Goal: Task Accomplishment & Management: Complete application form

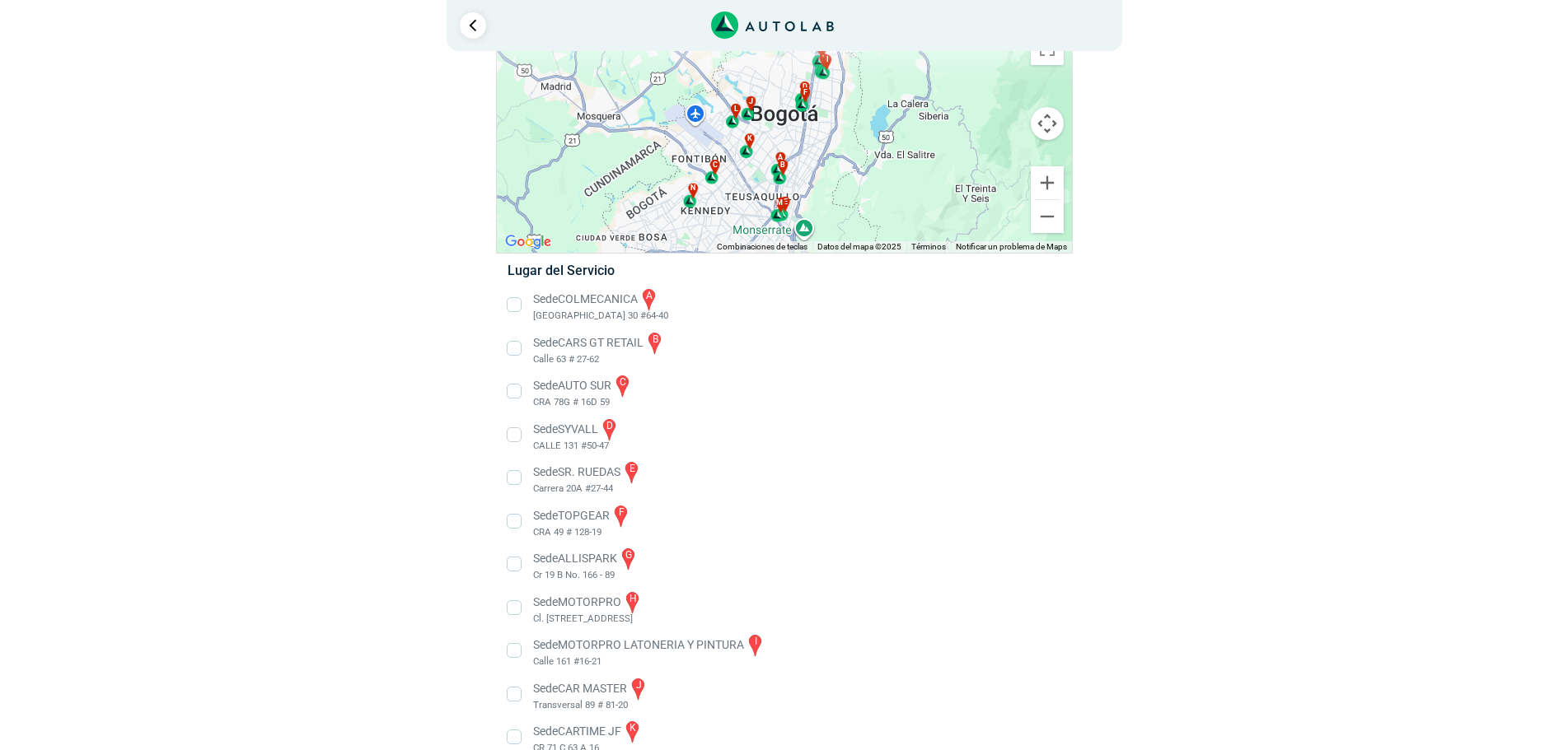
scroll to position [164, 0]
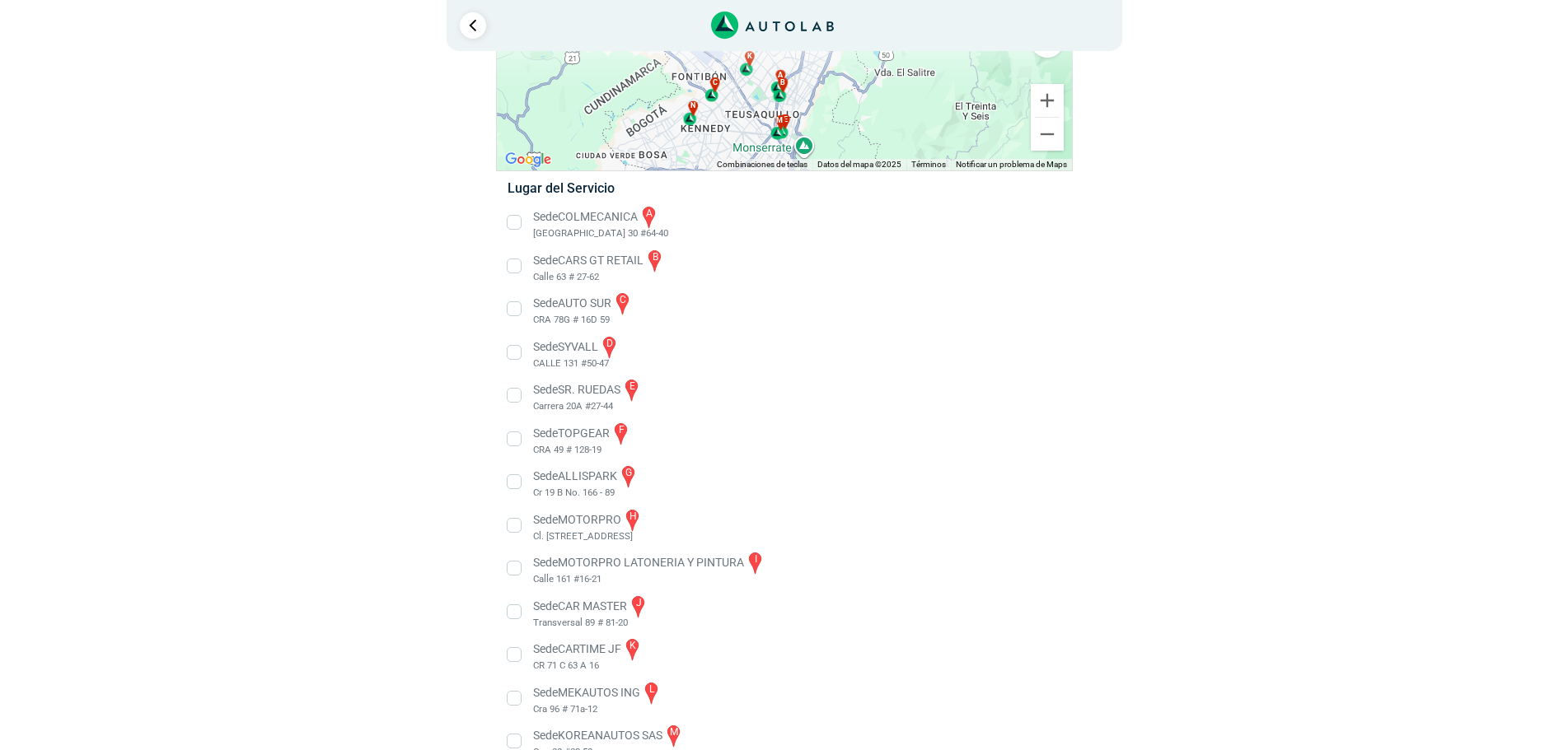
click at [568, 525] on li "Sede MOTORPRO h Cl. [STREET_ADDRESS]" at bounding box center [784, 526] width 577 height 37
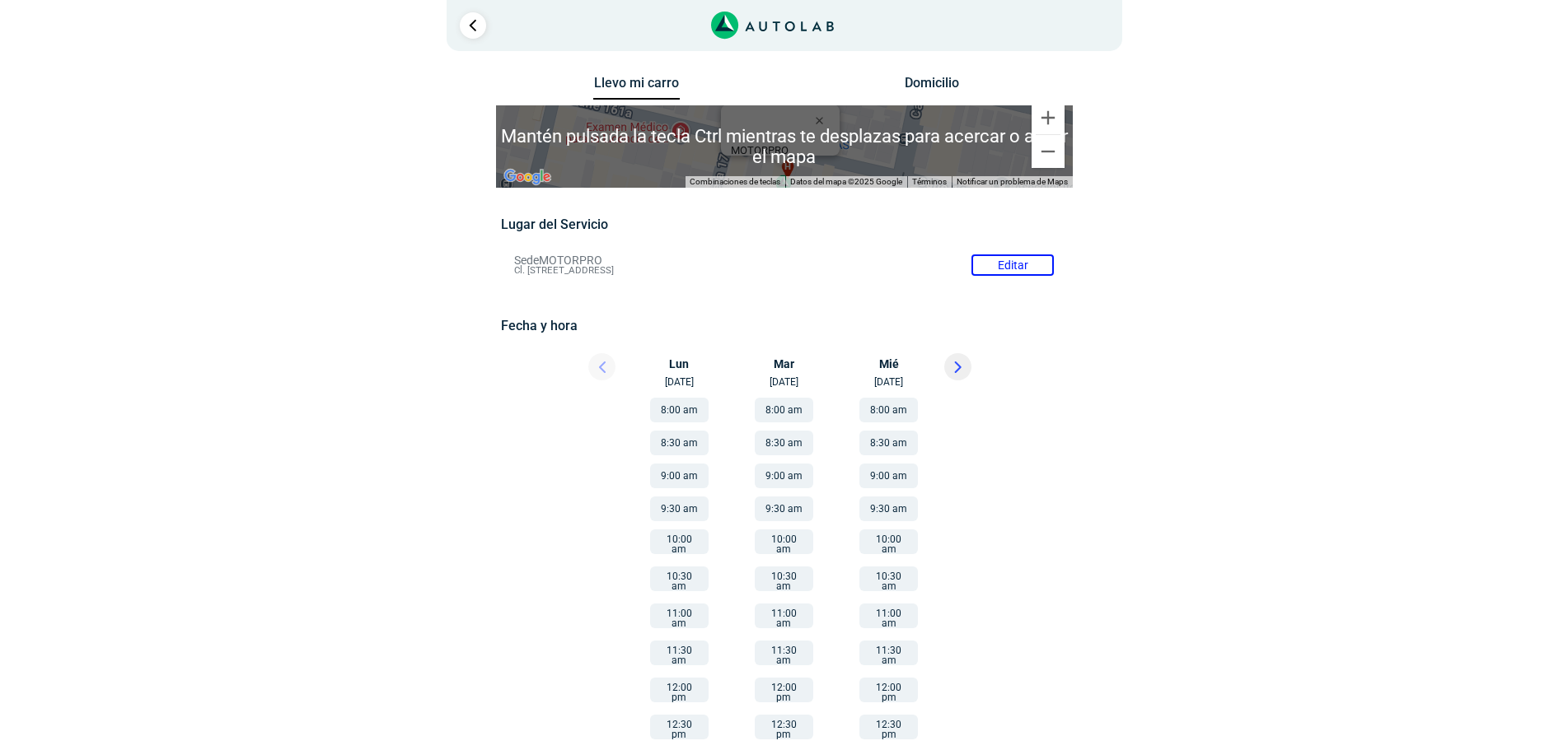
click at [1446, 435] on div "× ¡Reserva tranquilo! Sin datos de tarjeta ni pagos Aquí puedes ver tus servici…" at bounding box center [784, 432] width 1568 height 865
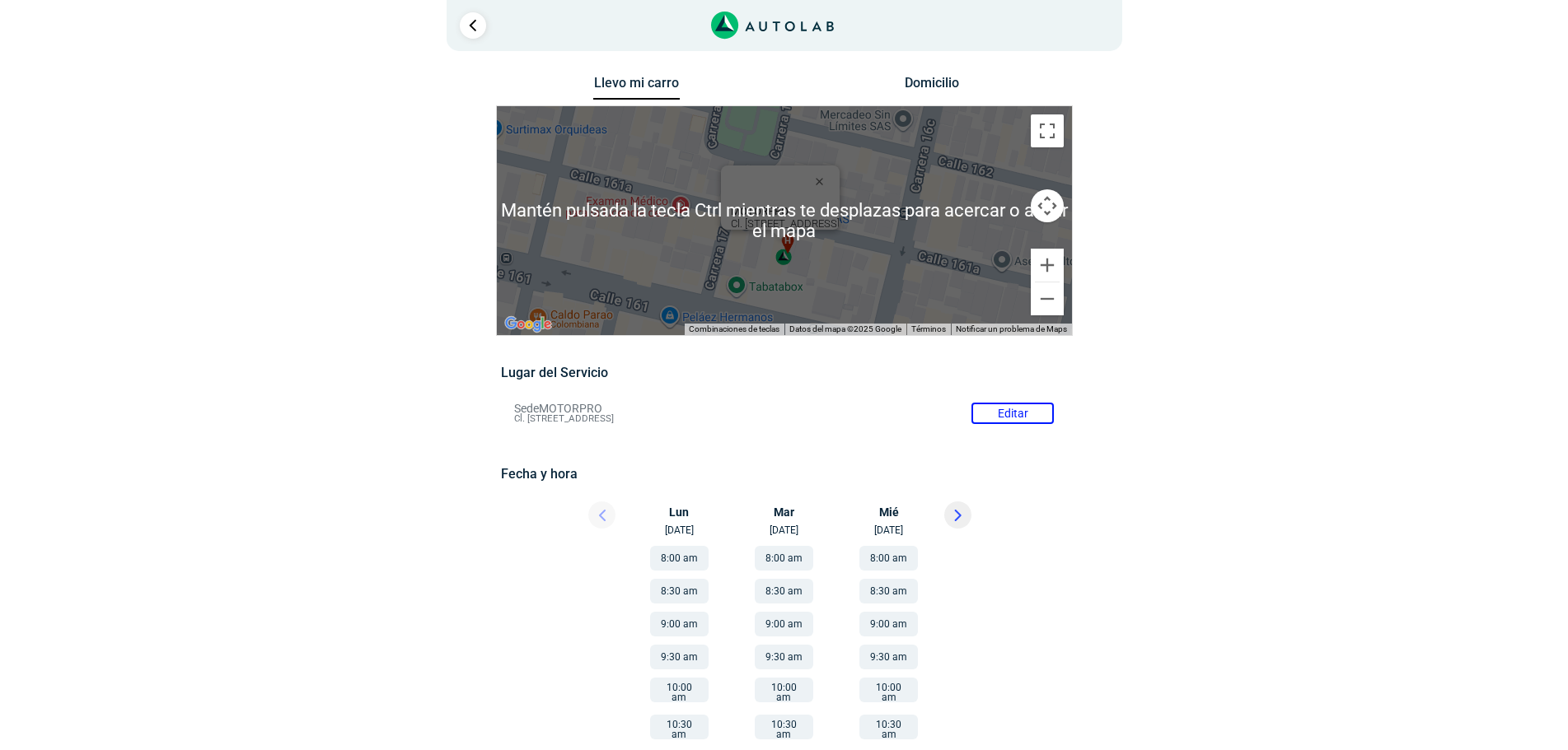
click at [784, 258] on div "h" at bounding box center [784, 250] width 19 height 31
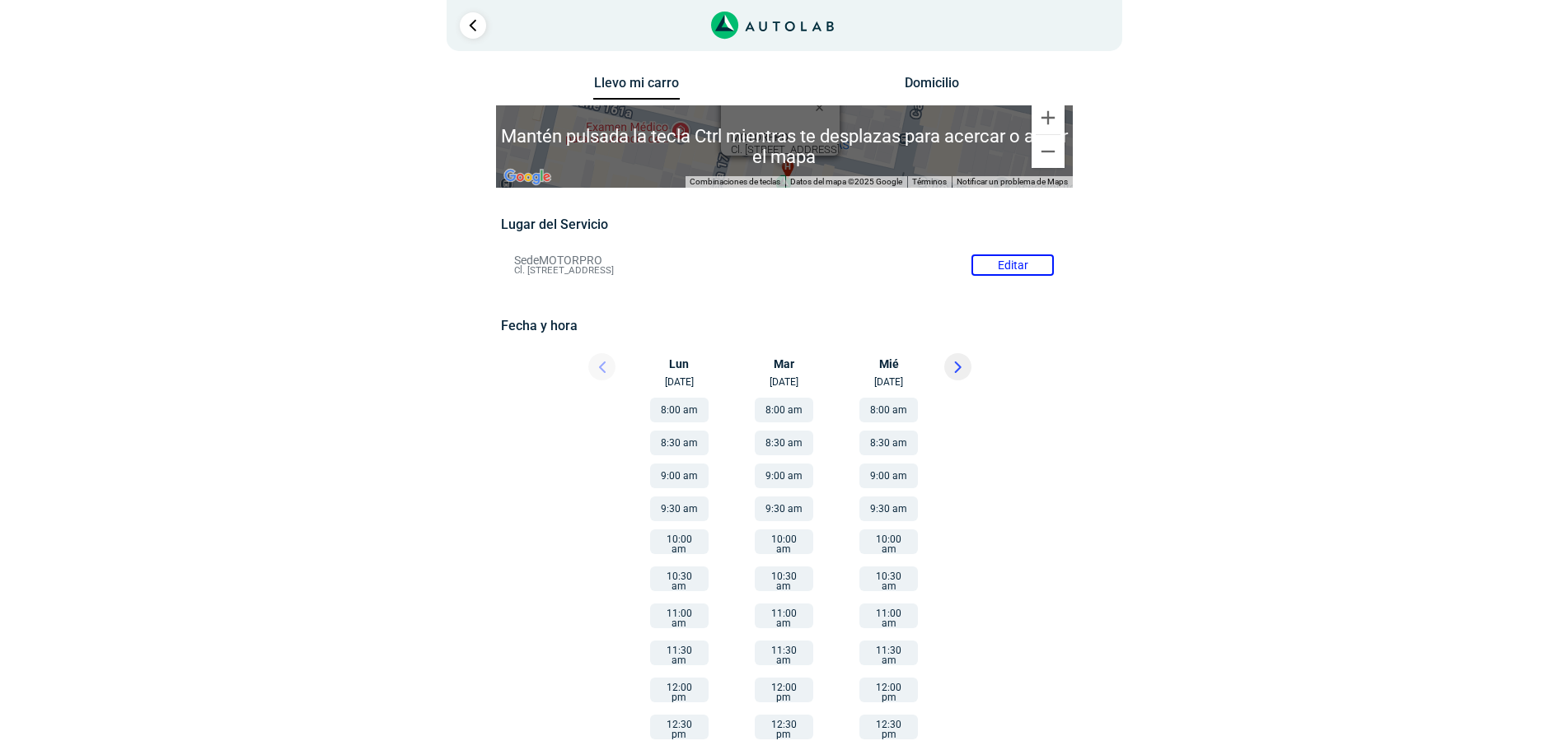
click at [1372, 328] on div "× ¡Reserva tranquilo! Sin datos de tarjeta ni pagos Aquí puedes ver tus servici…" at bounding box center [784, 432] width 1568 height 865
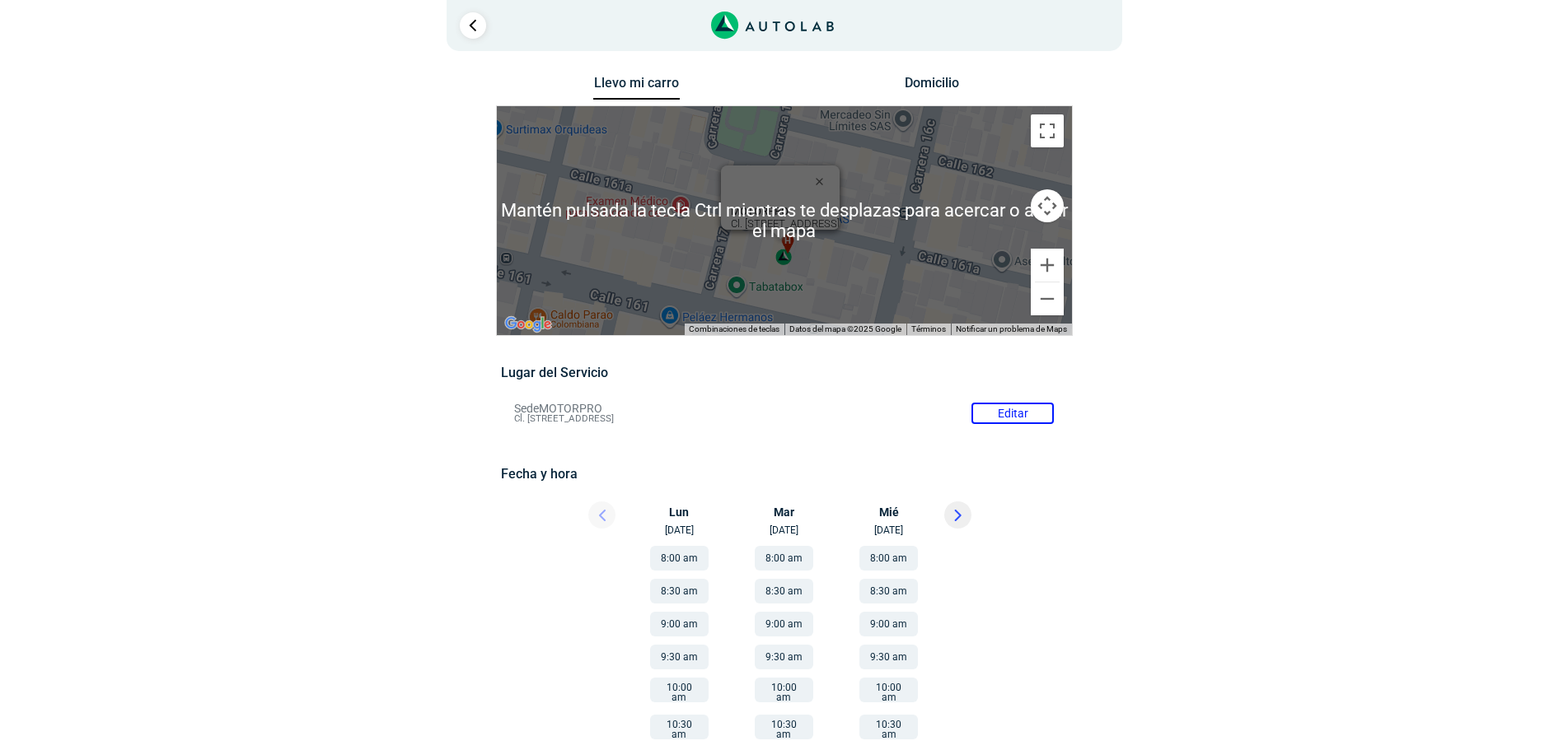
click at [796, 255] on div "a b c d e f g" at bounding box center [784, 221] width 575 height 229
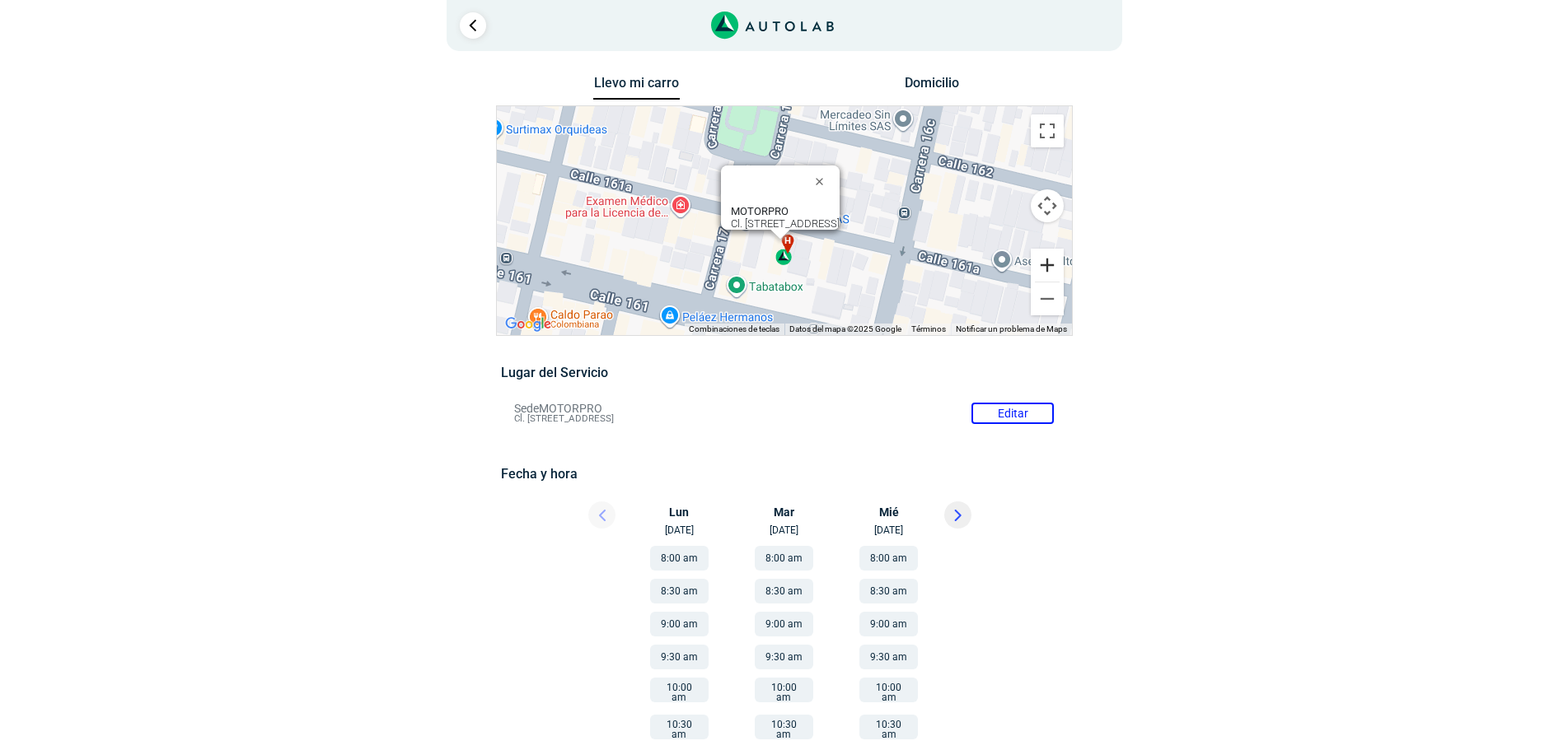
click at [1045, 271] on button "Ampliar" at bounding box center [1047, 265] width 33 height 33
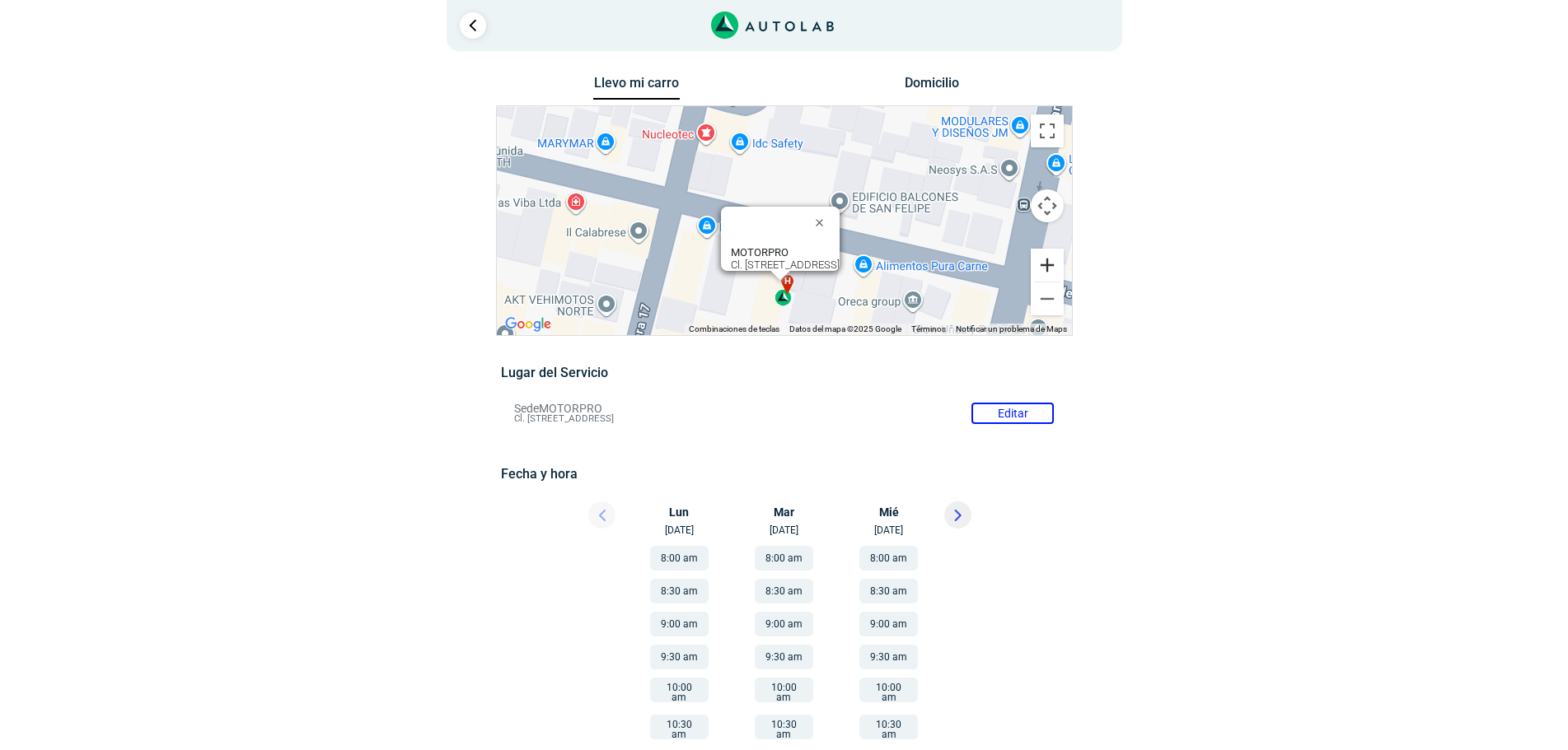
click at [1045, 271] on button "Ampliar" at bounding box center [1047, 265] width 33 height 33
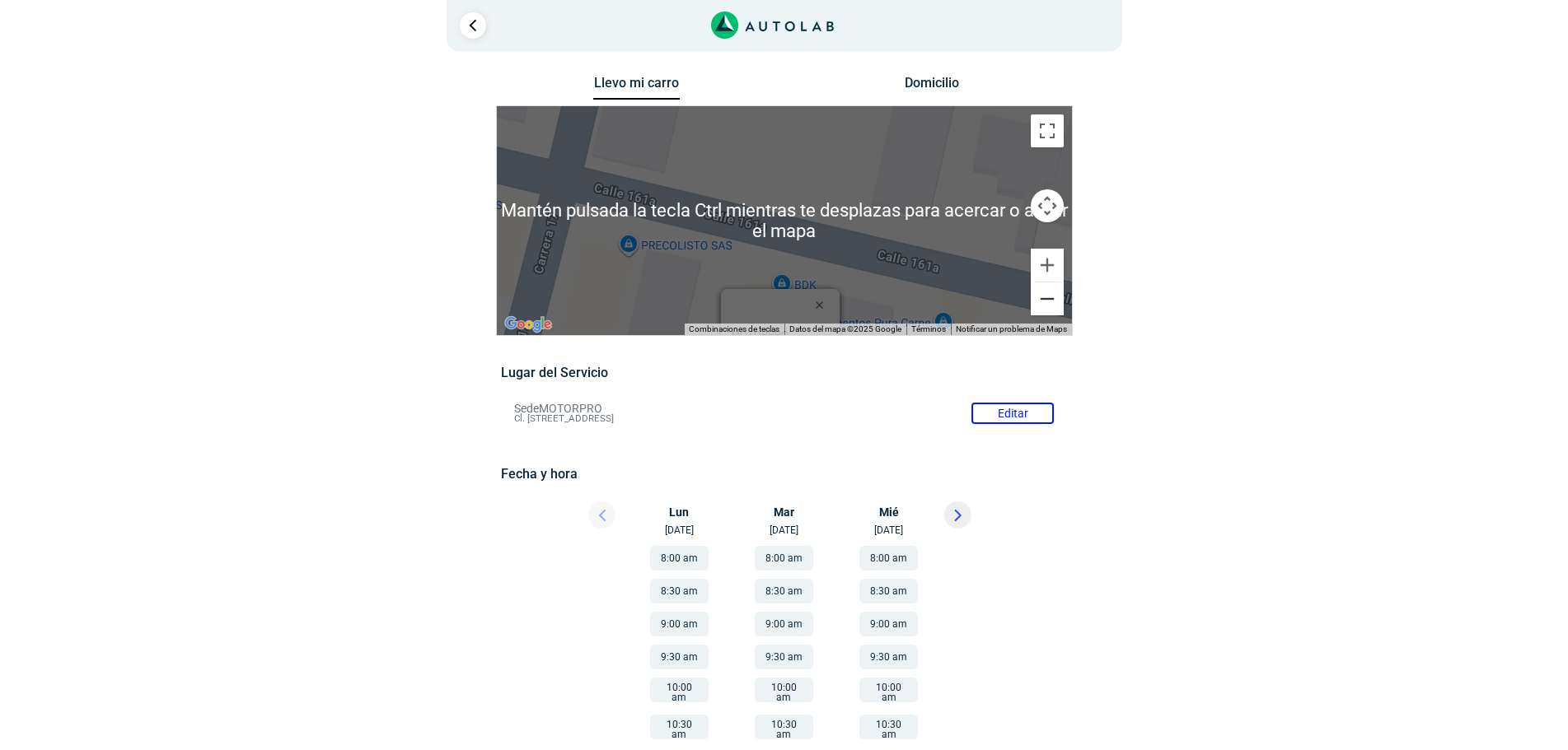
click at [1038, 300] on button "Reducir" at bounding box center [1047, 299] width 33 height 33
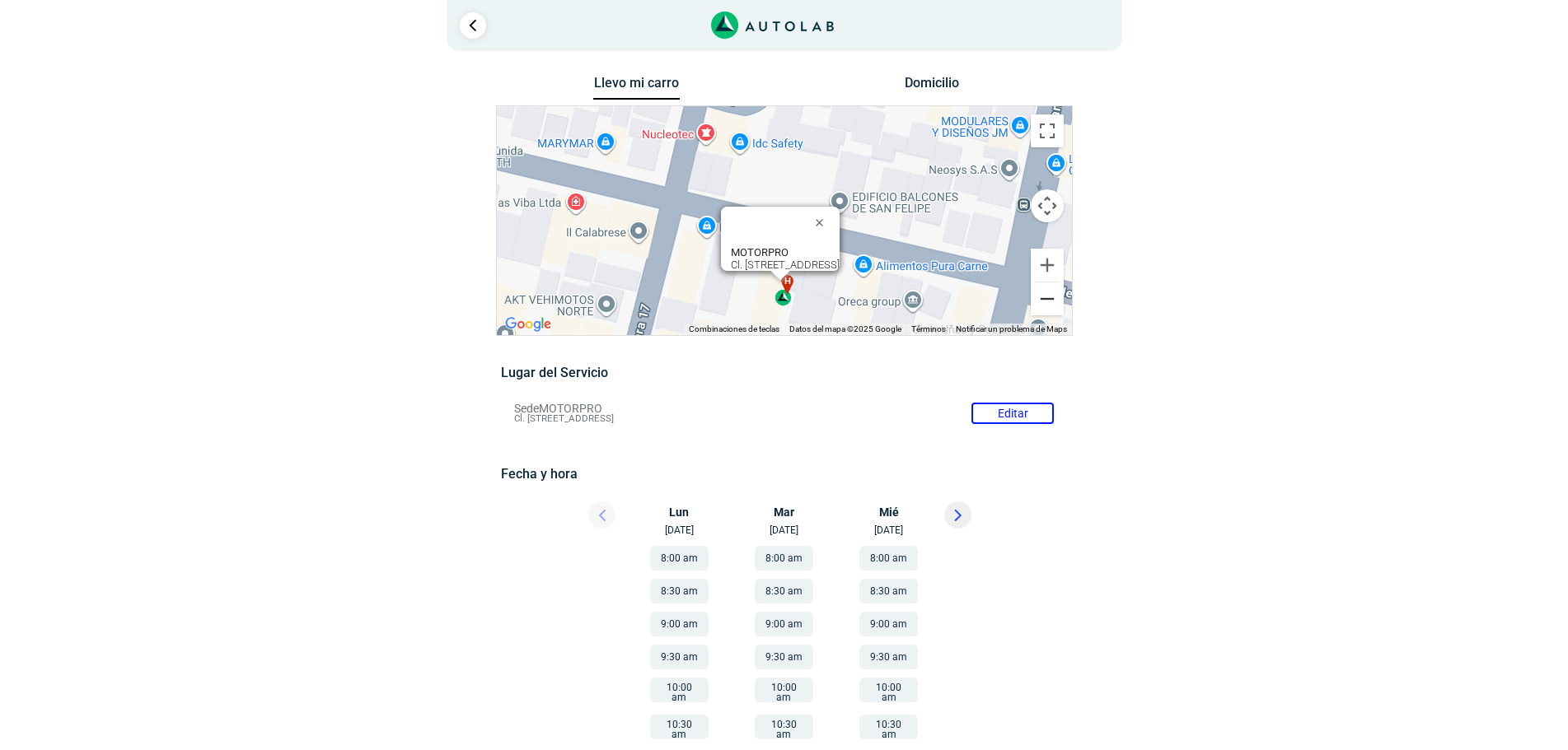
click at [1038, 300] on button "Reducir" at bounding box center [1047, 299] width 33 height 33
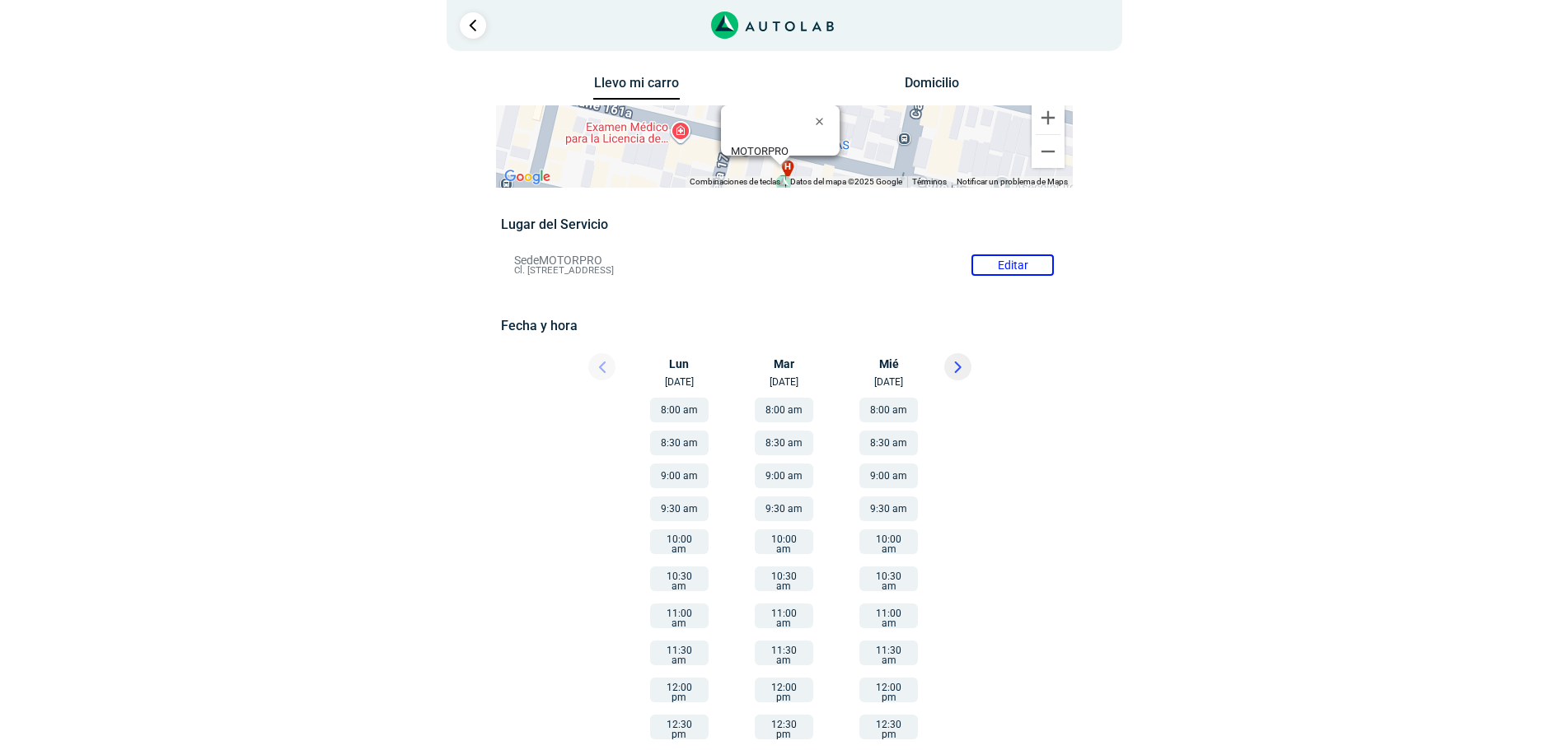
click at [792, 504] on button "9:30 am" at bounding box center [784, 509] width 58 height 25
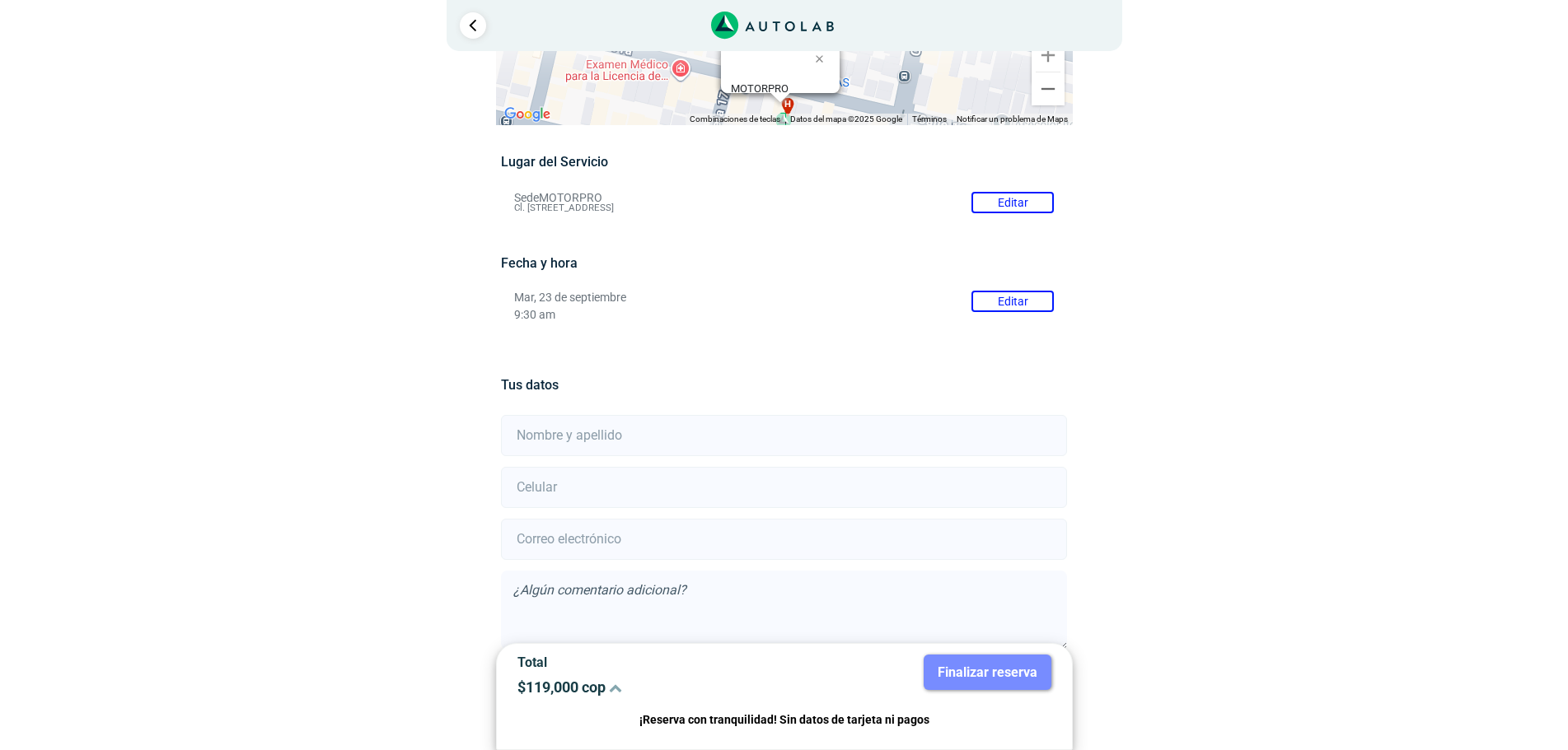
scroll to position [145, 0]
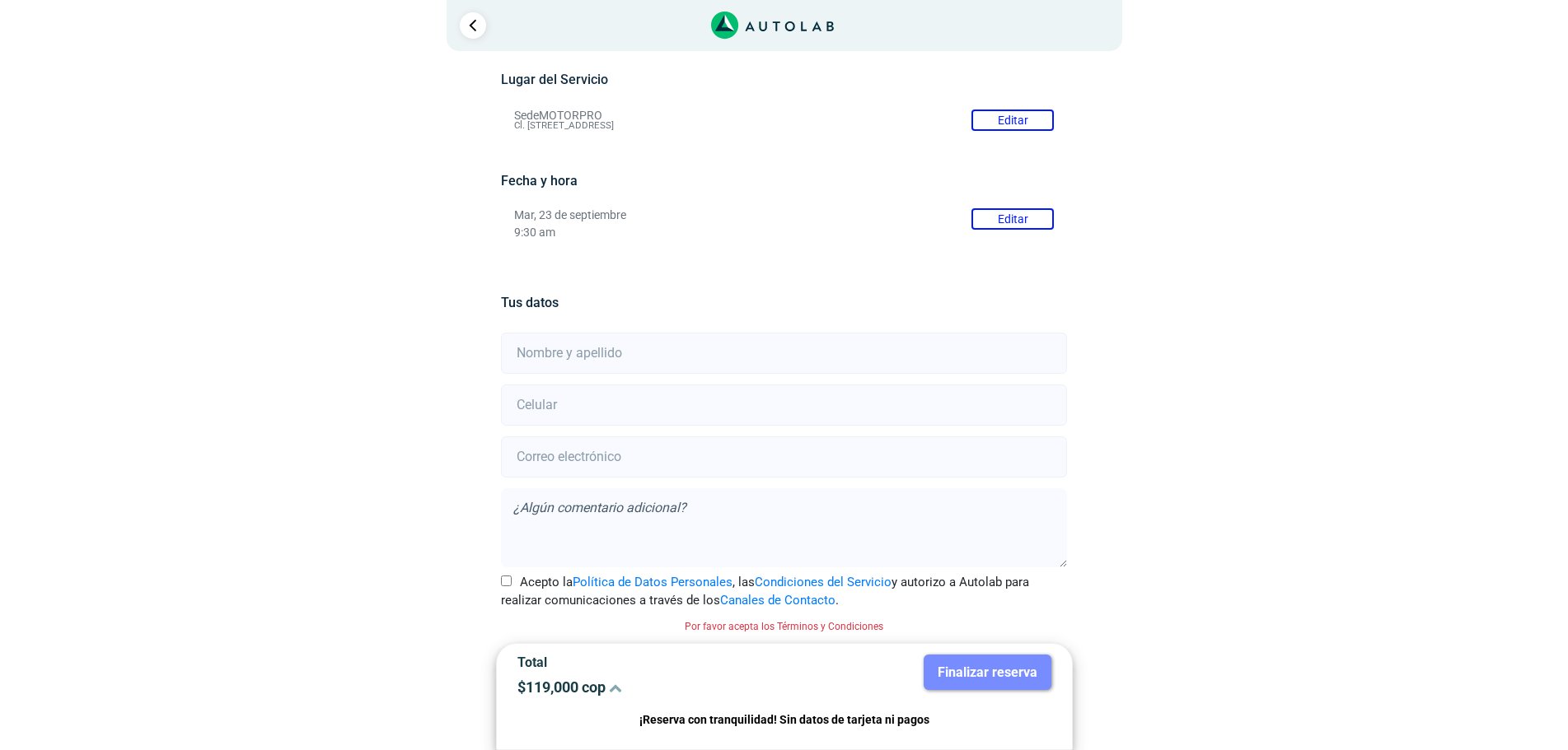
click at [612, 352] on input "text" at bounding box center [784, 353] width 566 height 42
type input "[PERSON_NAME]"
type input "3004848917"
type input "[EMAIL_ADDRESS][DOMAIN_NAME]"
click at [504, 578] on input "Acepto la Política de Datos Personales , las Condiciones del Servicio y autoriz…" at bounding box center [506, 581] width 11 height 11
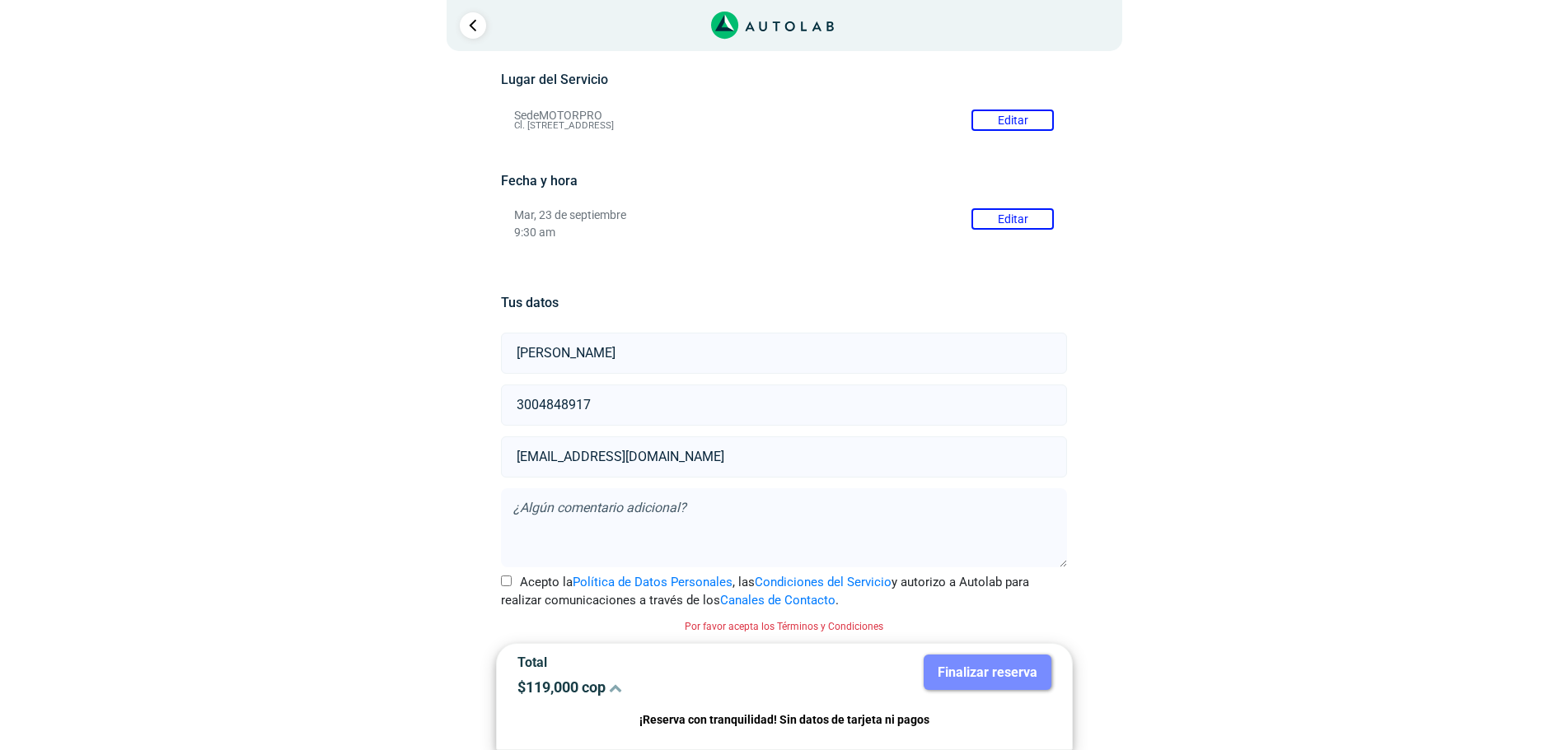
checkbox input "true"
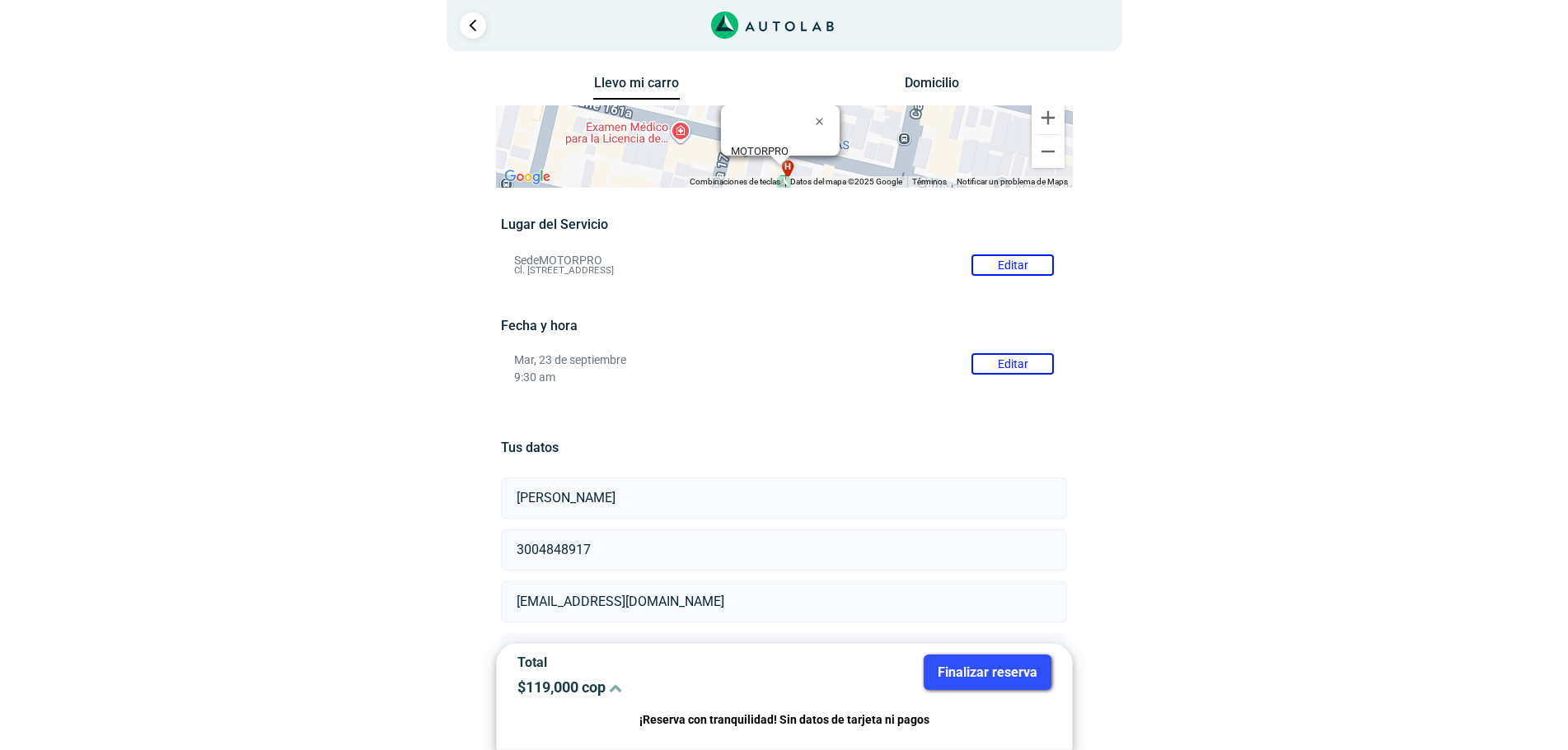
scroll to position [124, 0]
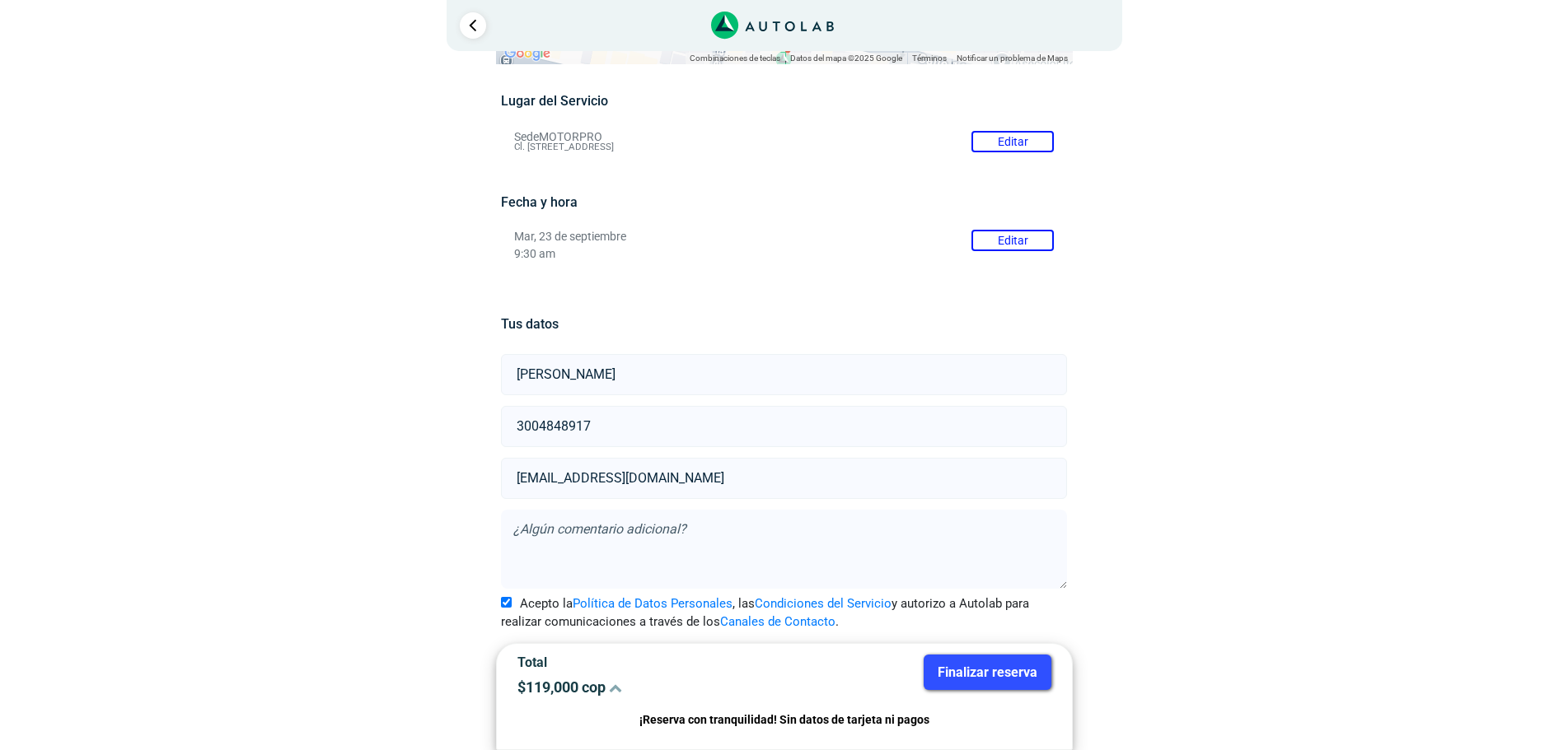
click at [993, 672] on button "Finalizar reserva" at bounding box center [988, 672] width 128 height 35
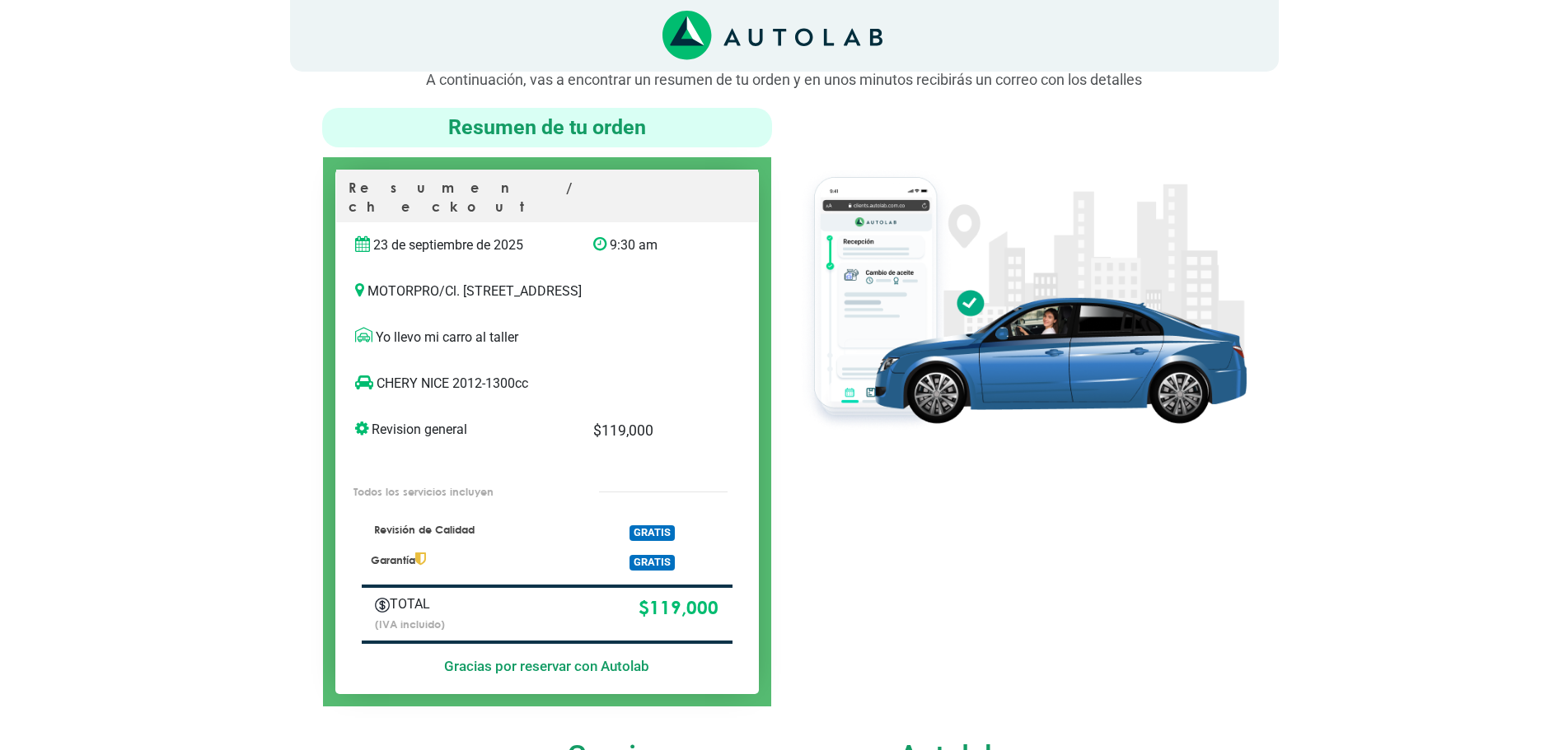
scroll to position [9, 0]
